Goal: Transaction & Acquisition: Purchase product/service

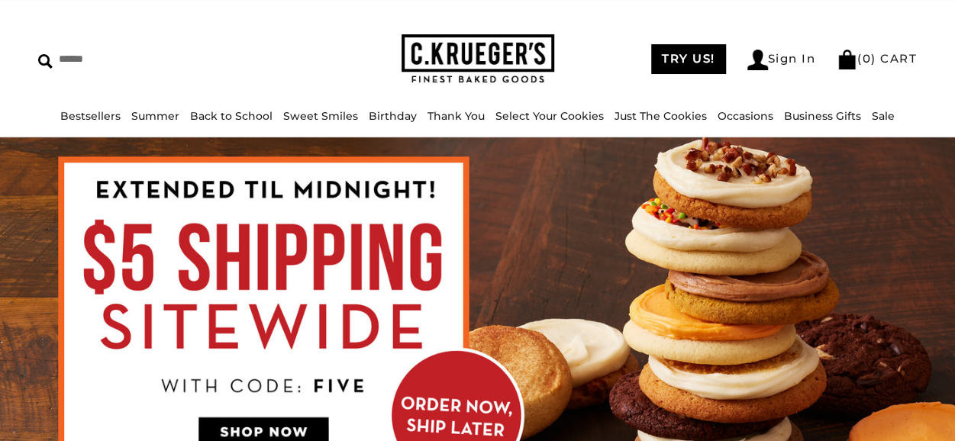
scroll to position [21, 0]
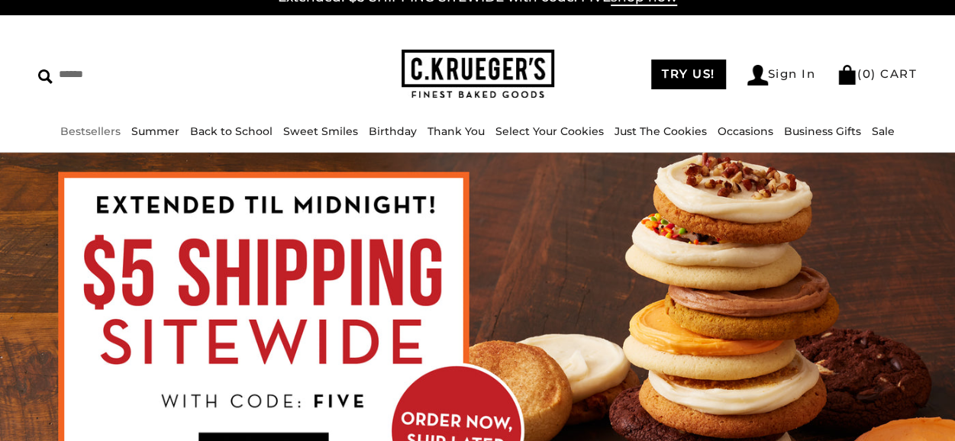
click at [111, 127] on link "Bestsellers" at bounding box center [90, 131] width 60 height 14
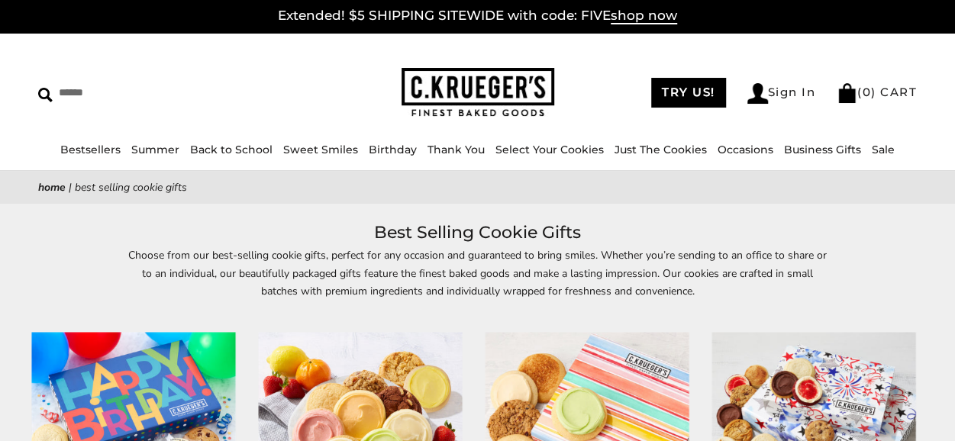
scroll to position [18, 0]
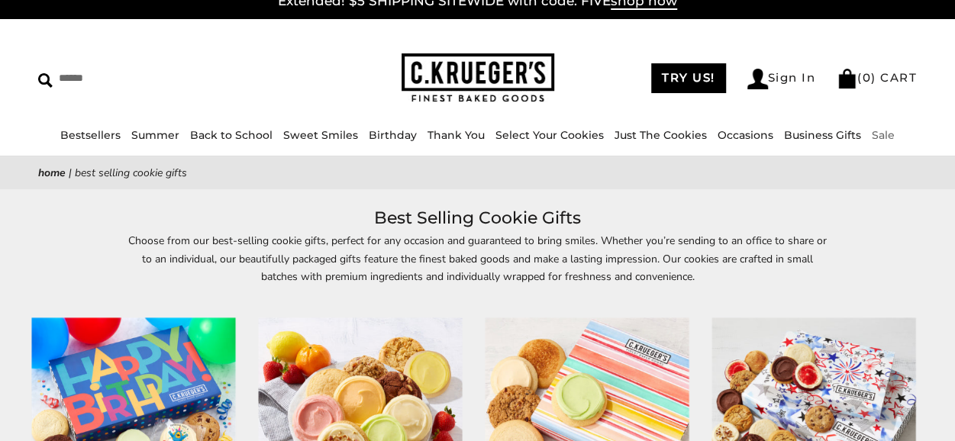
click at [878, 135] on link "Sale" at bounding box center [883, 135] width 23 height 14
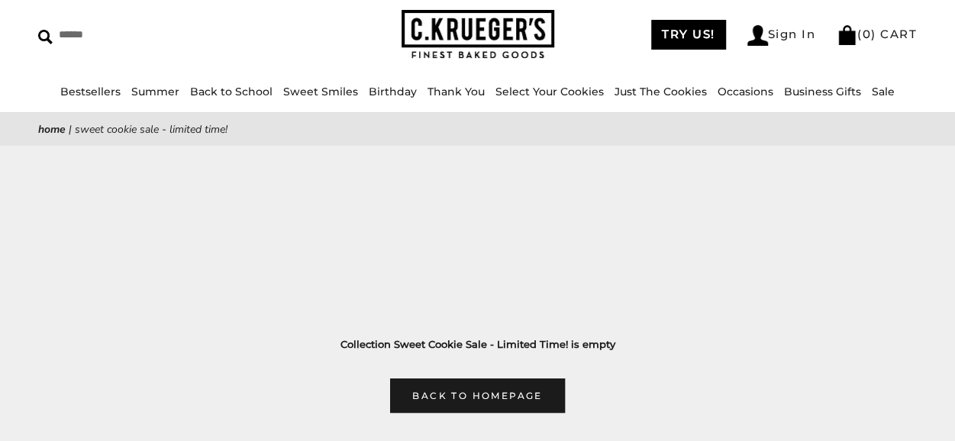
scroll to position [59, 0]
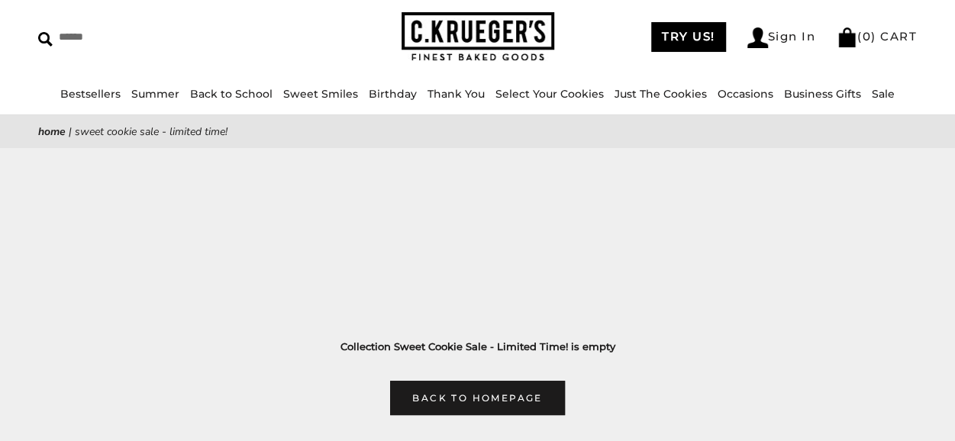
click at [487, 352] on h3 "Collection Sweet Cookie Sale - Limited Time! is empty" at bounding box center [477, 347] width 833 height 16
click at [409, 253] on main "Home | Sweet Cookie Sale - Limited Time! Collection Sweet Cookie Sale - Limited…" at bounding box center [477, 265] width 955 height 300
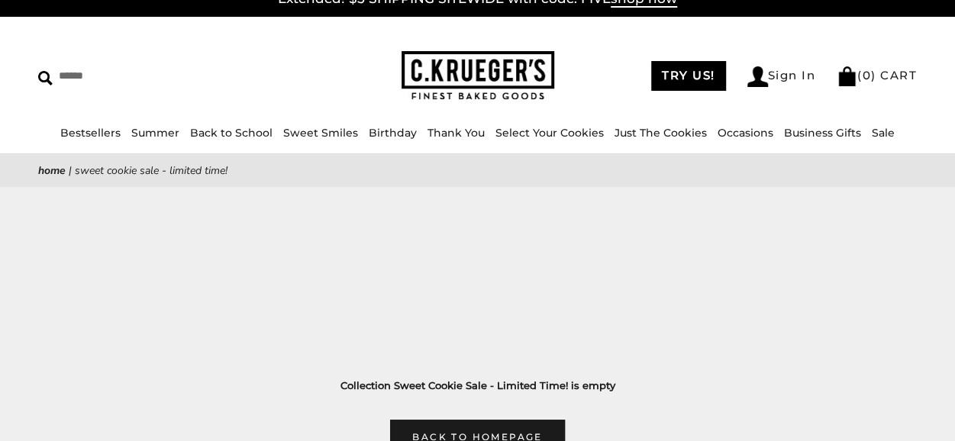
scroll to position [21, 0]
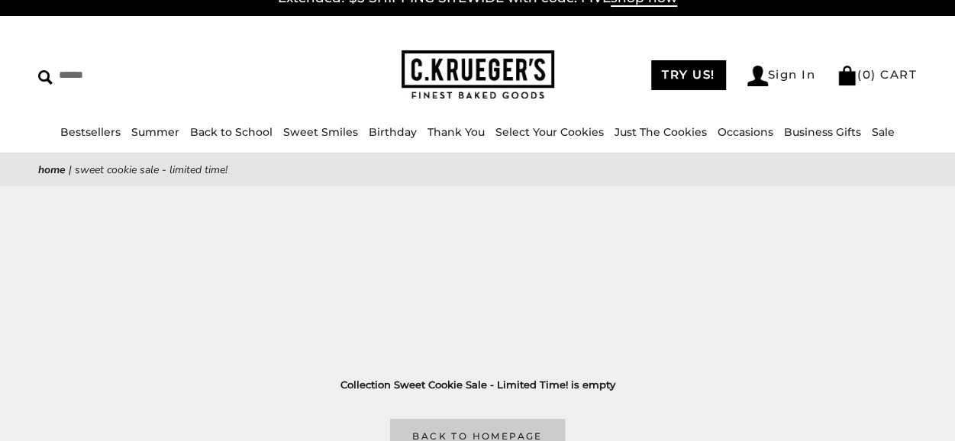
click at [453, 422] on link "Back to homepage" at bounding box center [477, 436] width 174 height 34
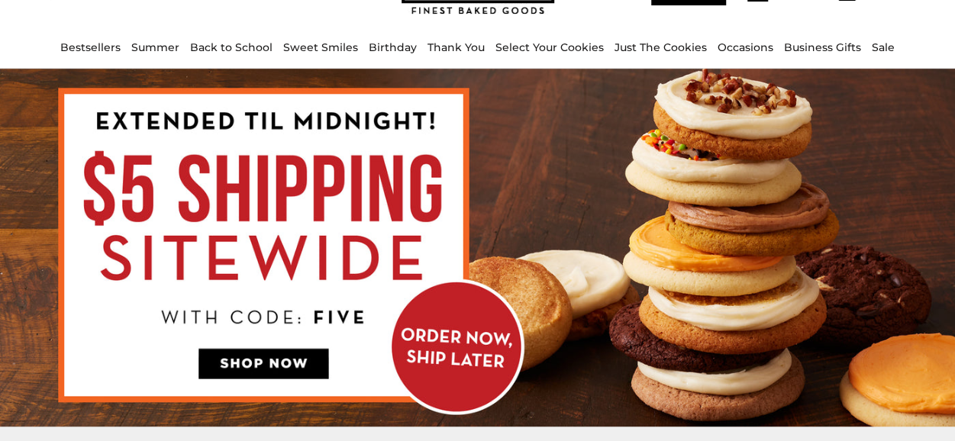
click at [273, 366] on img at bounding box center [477, 248] width 955 height 359
